Goal: Task Accomplishment & Management: Manage account settings

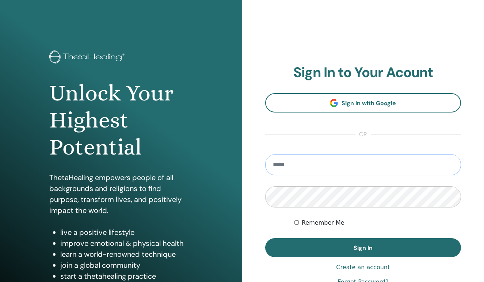
type input "**********"
click at [363, 248] on button "Sign In" at bounding box center [363, 247] width 196 height 19
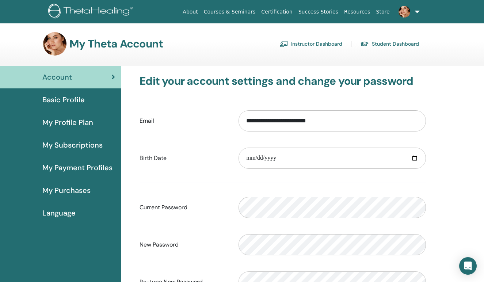
click at [315, 38] on link "Instructor Dashboard" at bounding box center [311, 44] width 63 height 12
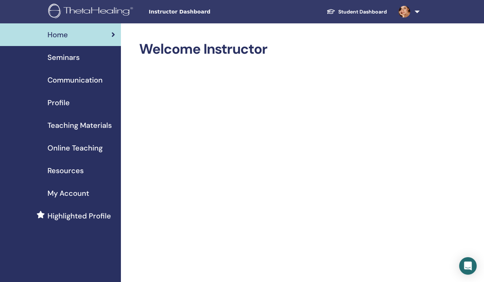
click at [54, 57] on span "Seminars" at bounding box center [64, 57] width 32 height 11
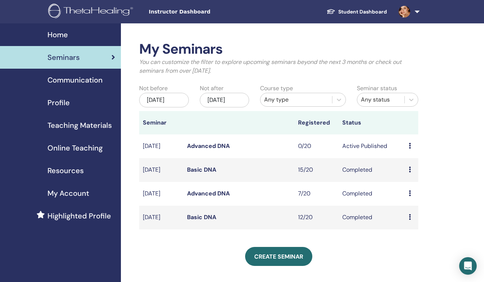
click at [259, 150] on td "Advanced DNA" at bounding box center [239, 147] width 111 height 24
click at [410, 148] on icon at bounding box center [410, 146] width 2 height 6
click at [406, 152] on link "Preview" at bounding box center [408, 154] width 21 height 8
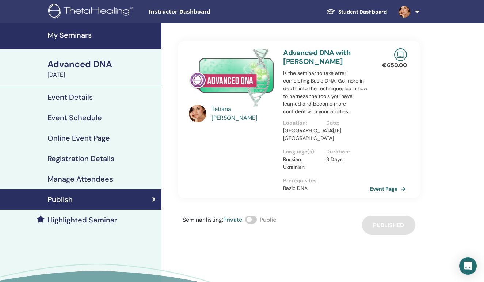
click at [386, 190] on link "Event Page" at bounding box center [389, 189] width 38 height 11
